Goal: Task Accomplishment & Management: Manage account settings

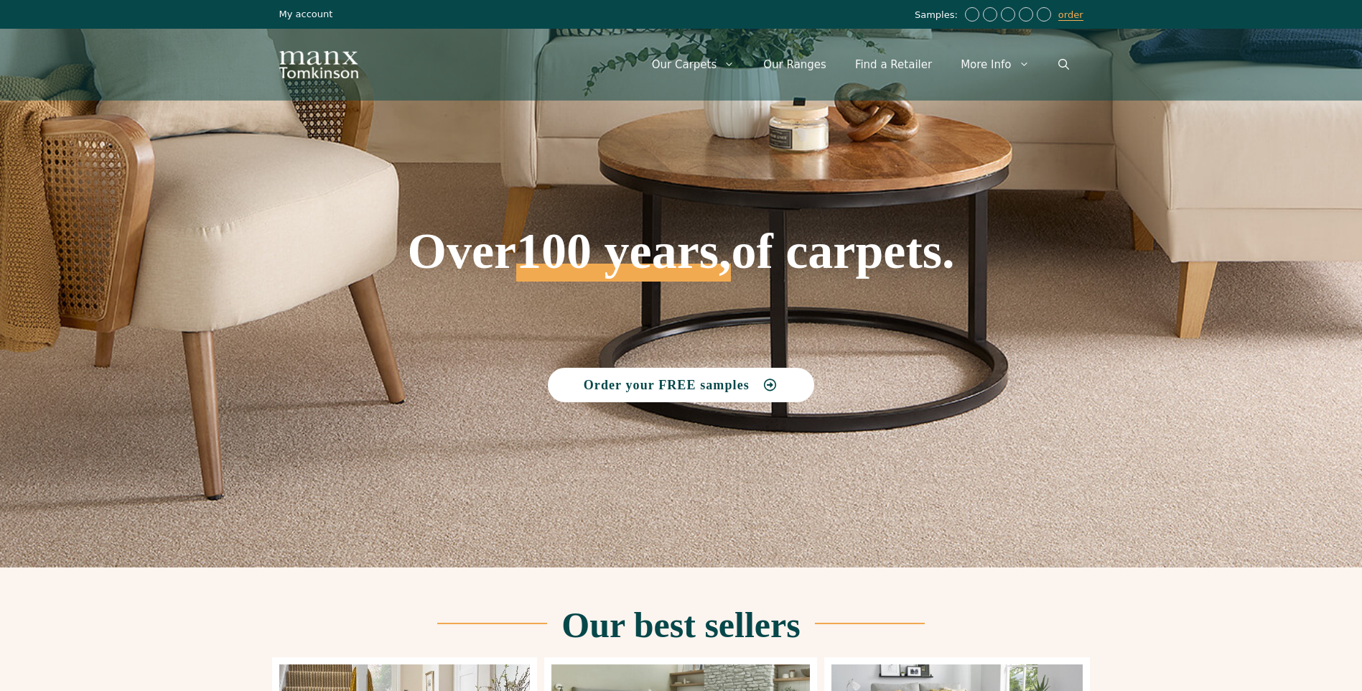
click at [296, 14] on link "My account" at bounding box center [306, 14] width 54 height 11
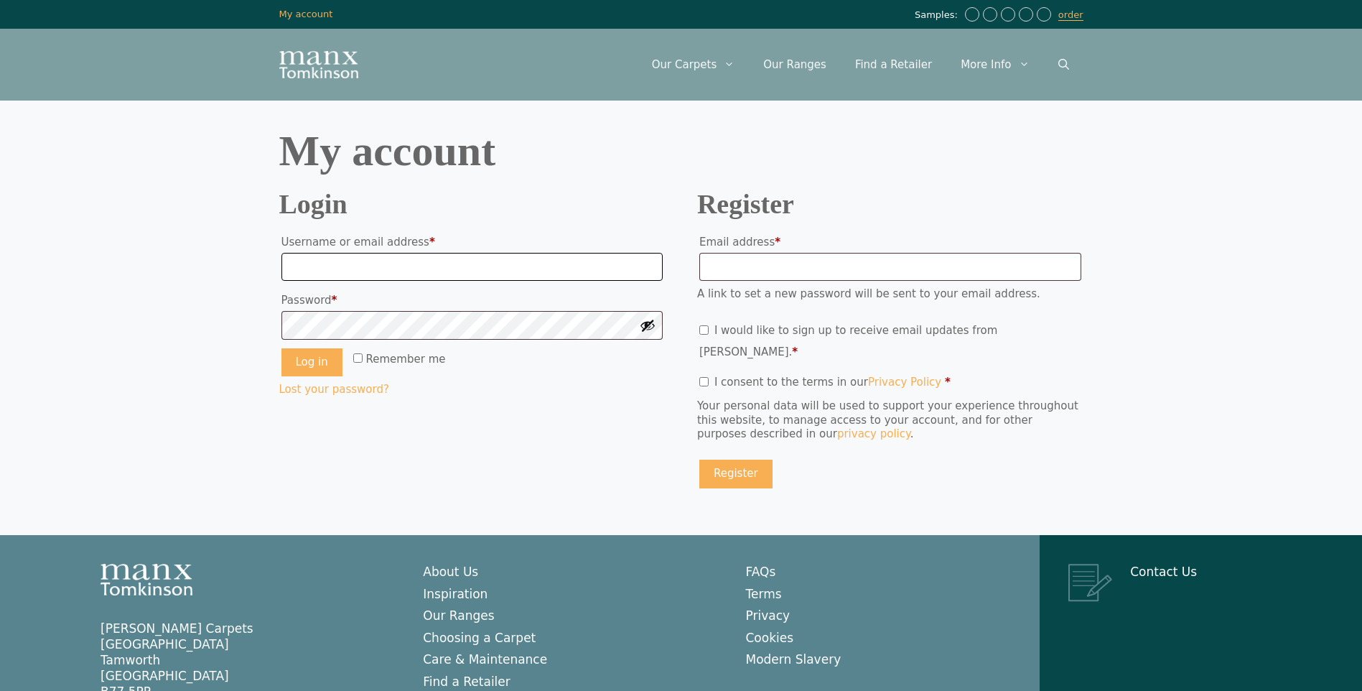
click at [313, 268] on input "Username or email address * Required" at bounding box center [473, 267] width 382 height 29
type input "**********"
click at [302, 359] on button "Log in" at bounding box center [312, 362] width 61 height 29
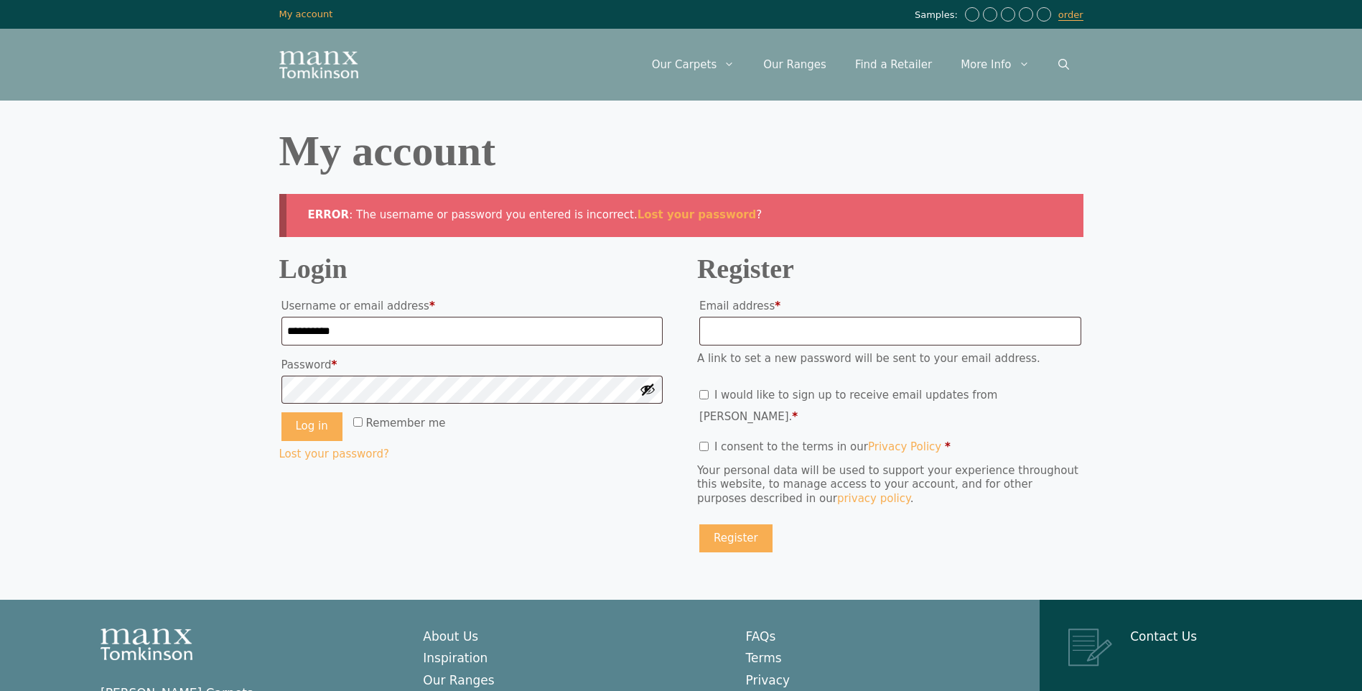
click at [646, 385] on button "Show password" at bounding box center [648, 389] width 16 height 16
click at [307, 427] on button "Log in" at bounding box center [312, 426] width 61 height 29
